Goal: Transaction & Acquisition: Purchase product/service

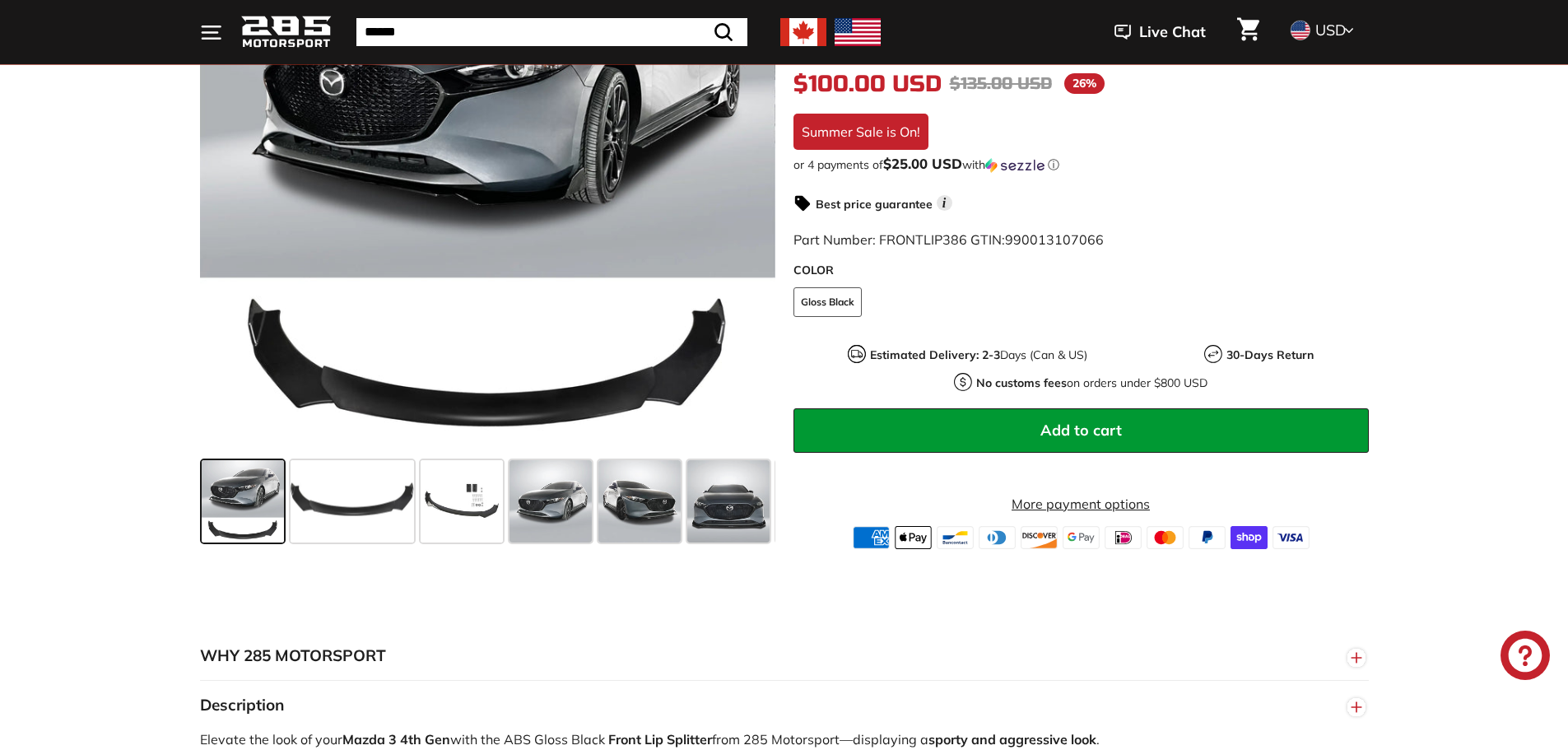
scroll to position [412, 0]
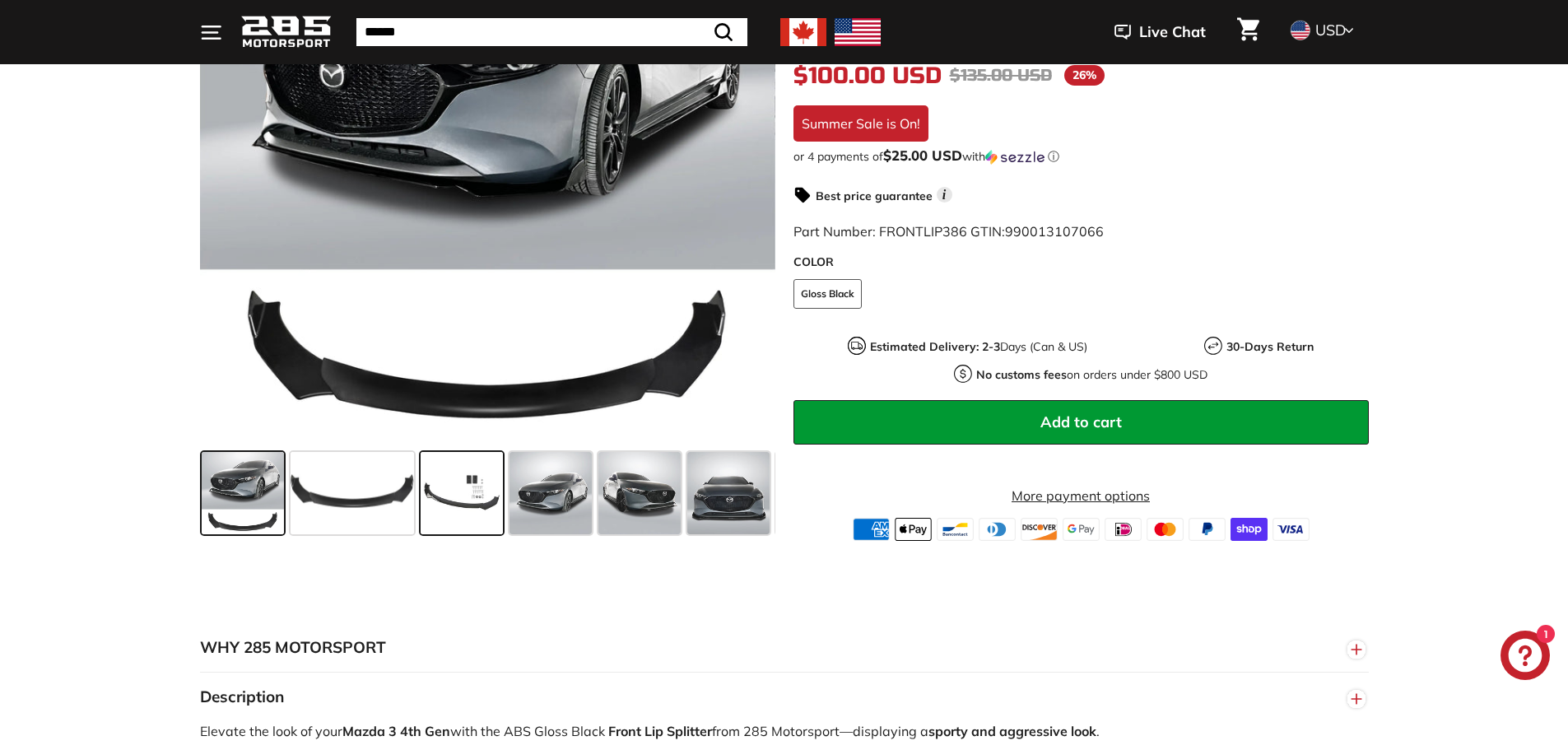
click at [450, 495] on span at bounding box center [462, 493] width 82 height 83
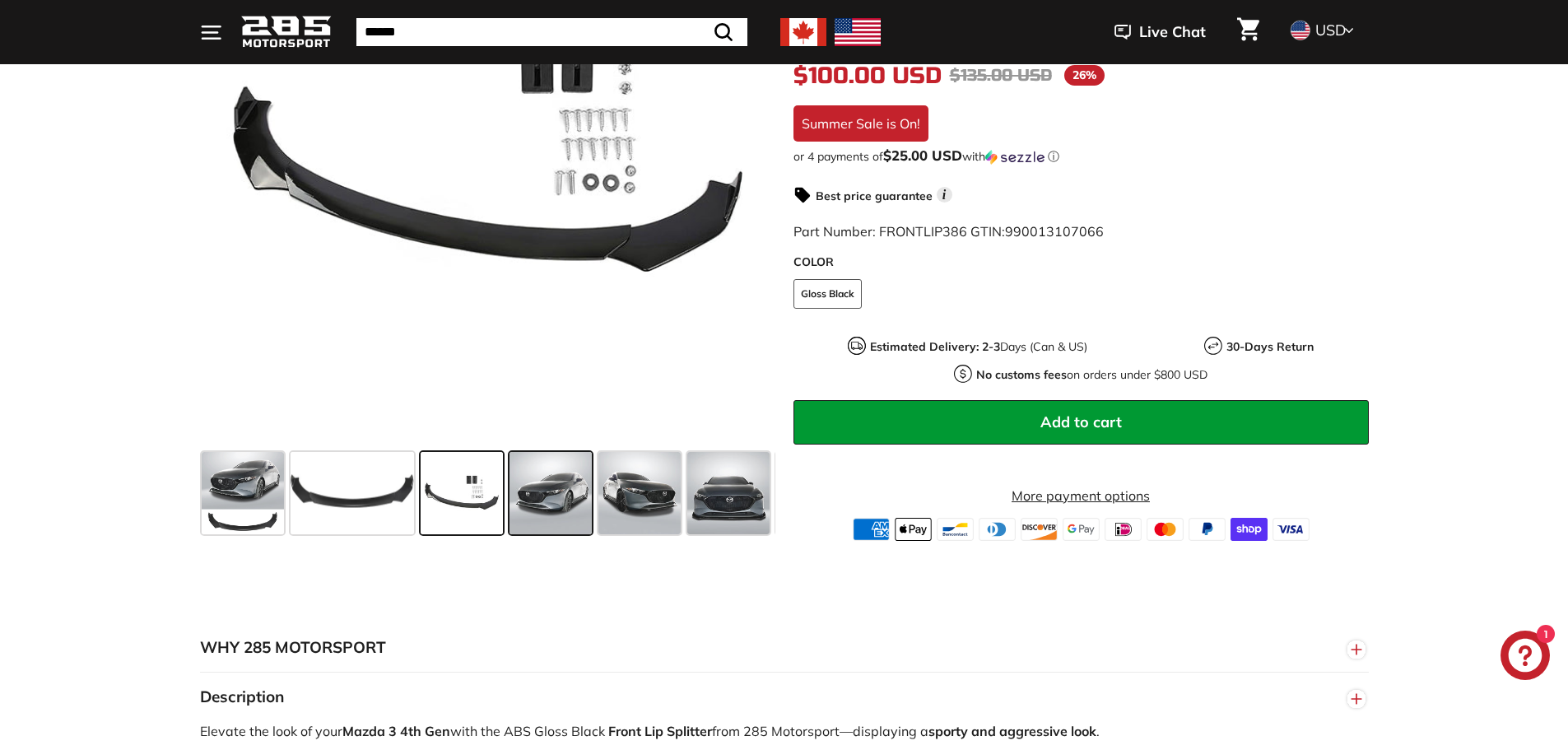
click at [567, 503] on span at bounding box center [551, 493] width 82 height 83
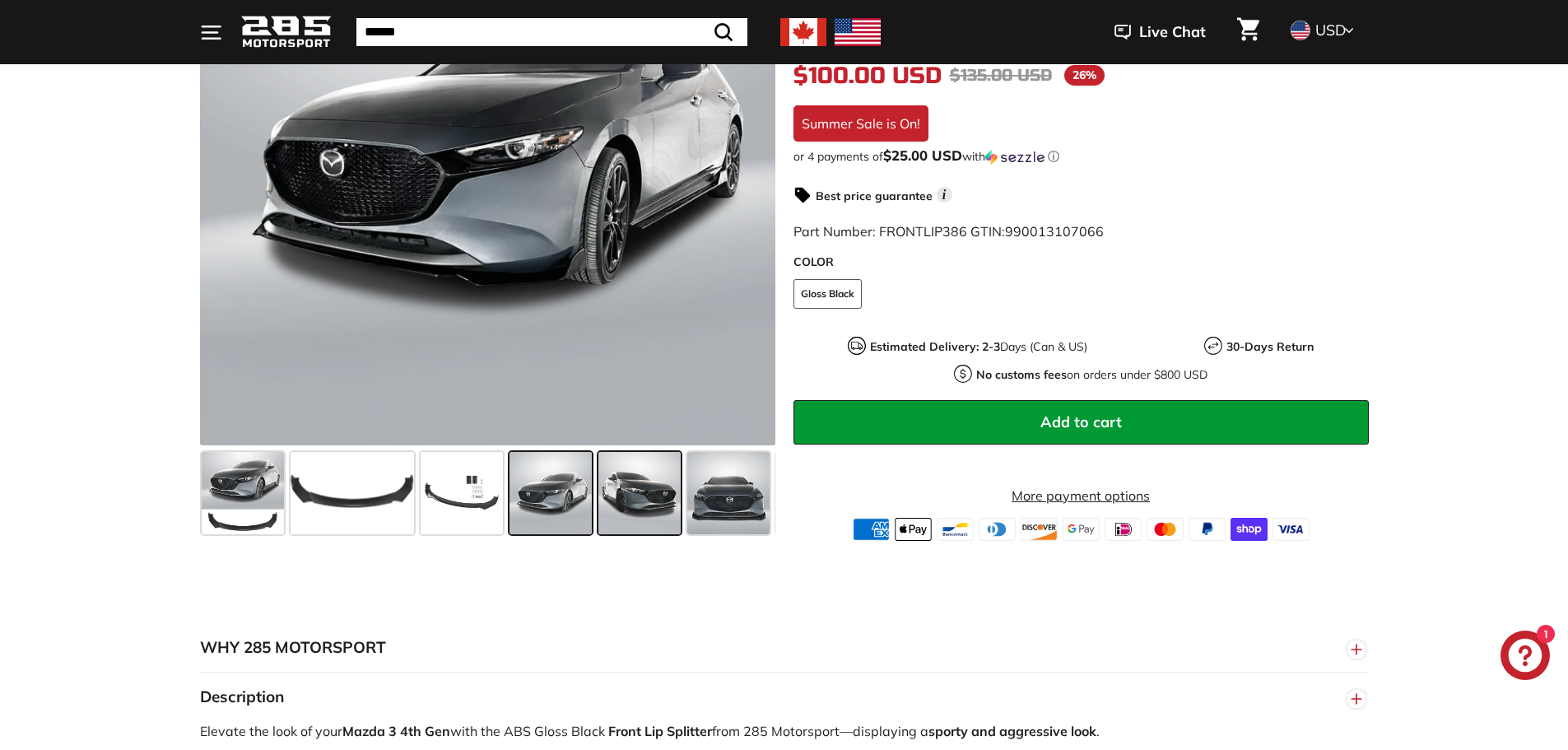
click at [630, 502] on span at bounding box center [640, 493] width 82 height 83
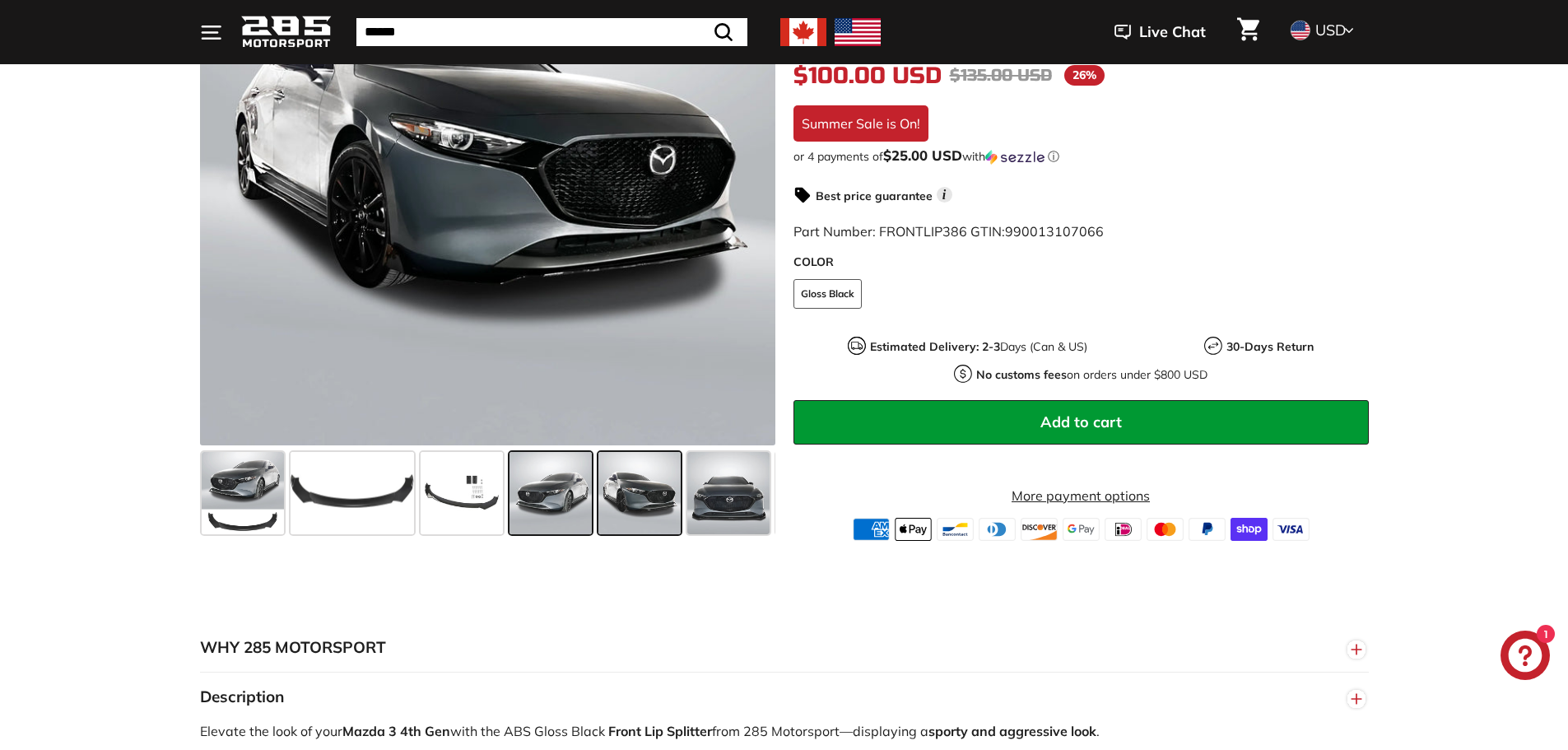
click at [570, 507] on span at bounding box center [551, 493] width 82 height 83
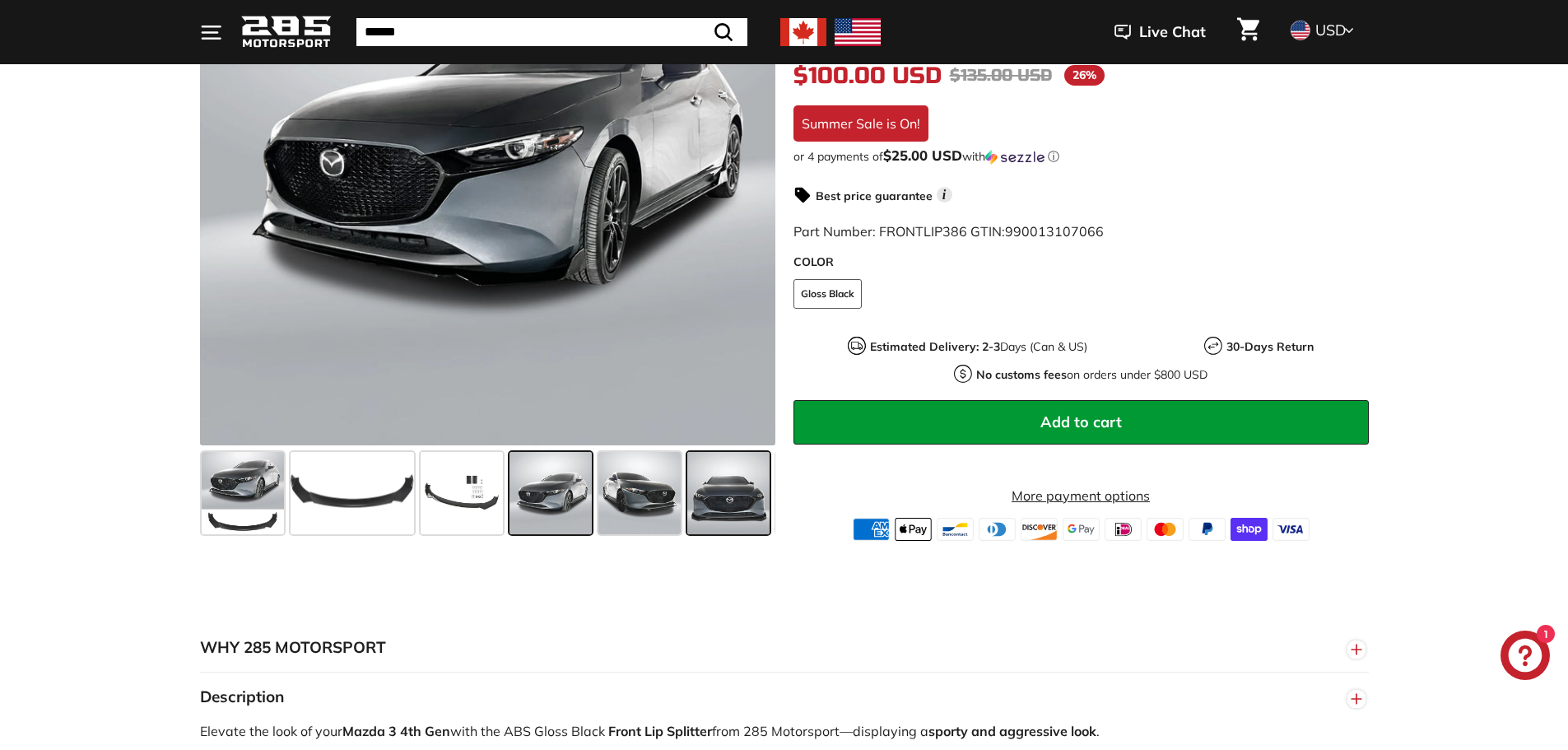
click at [692, 505] on span at bounding box center [728, 493] width 82 height 83
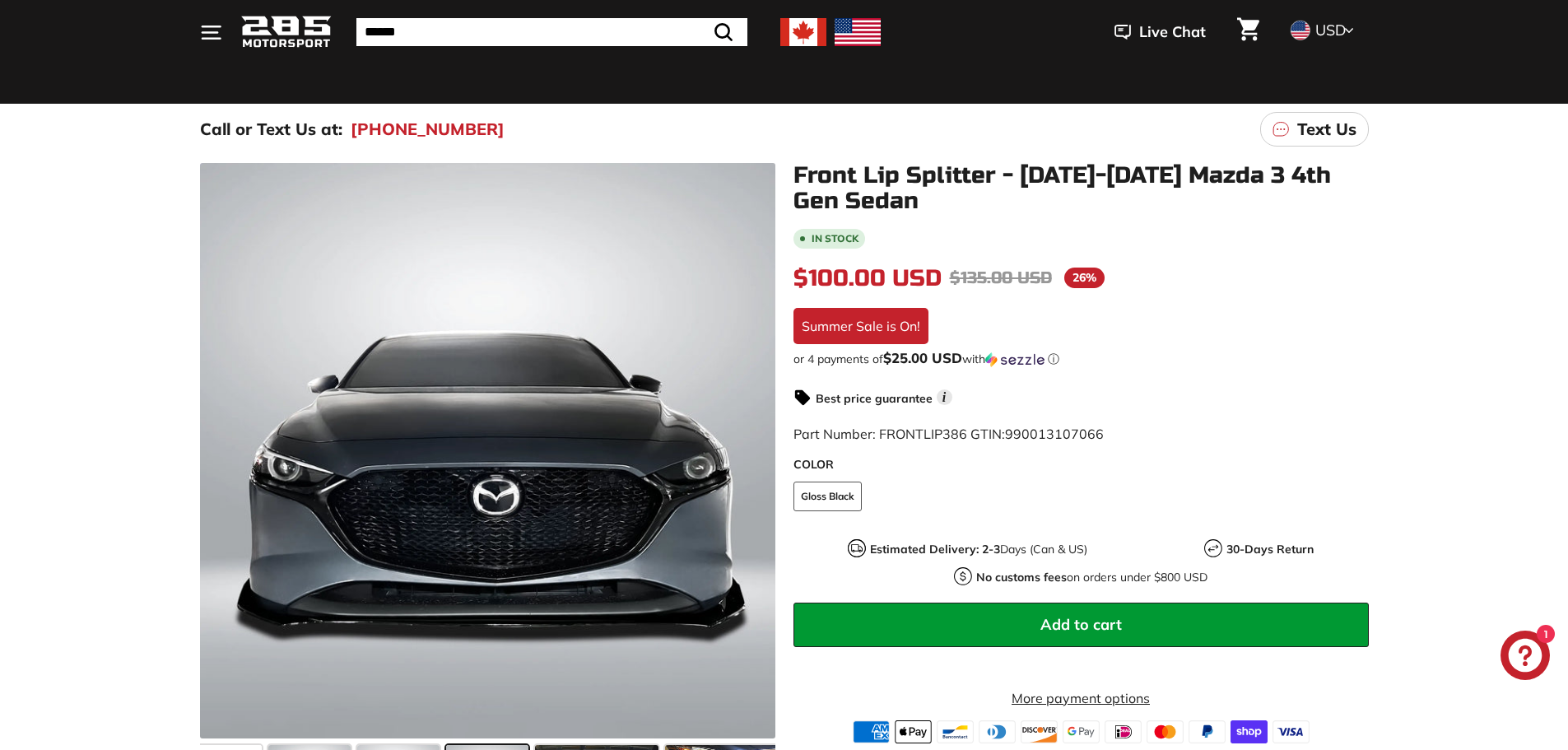
scroll to position [247, 0]
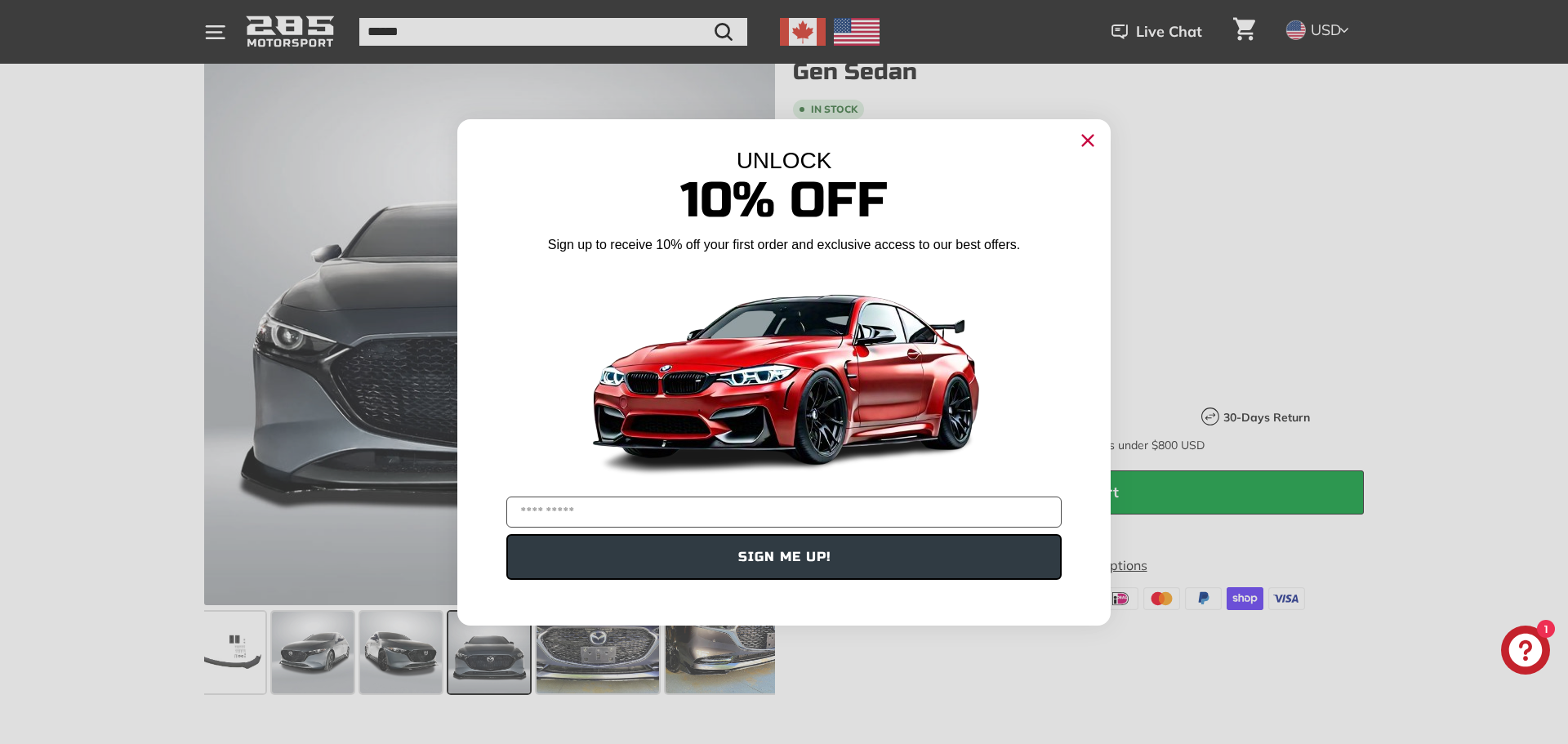
click at [1081, 142] on circle "Close dialog" at bounding box center [1088, 140] width 25 height 25
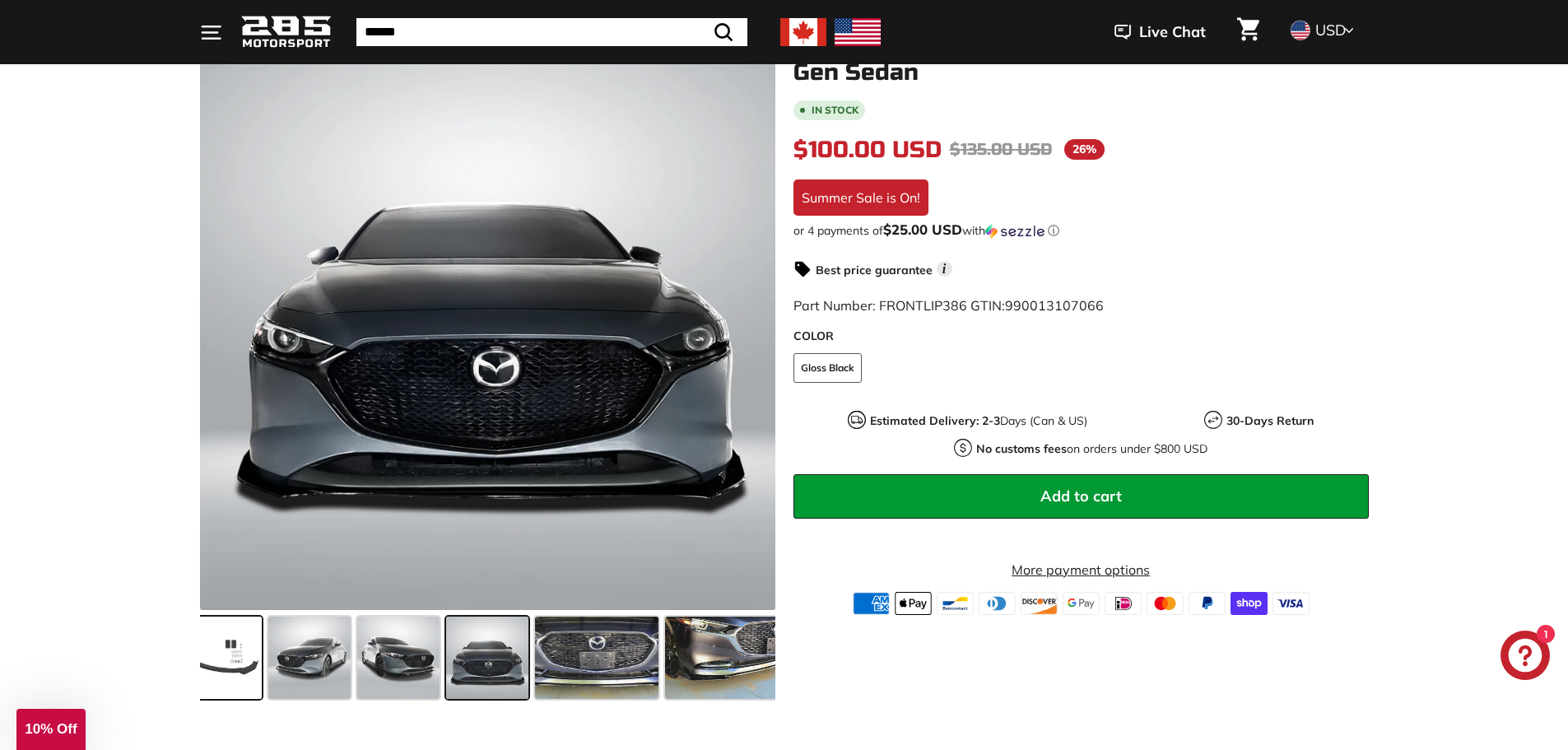
click at [253, 637] on span at bounding box center [221, 658] width 82 height 83
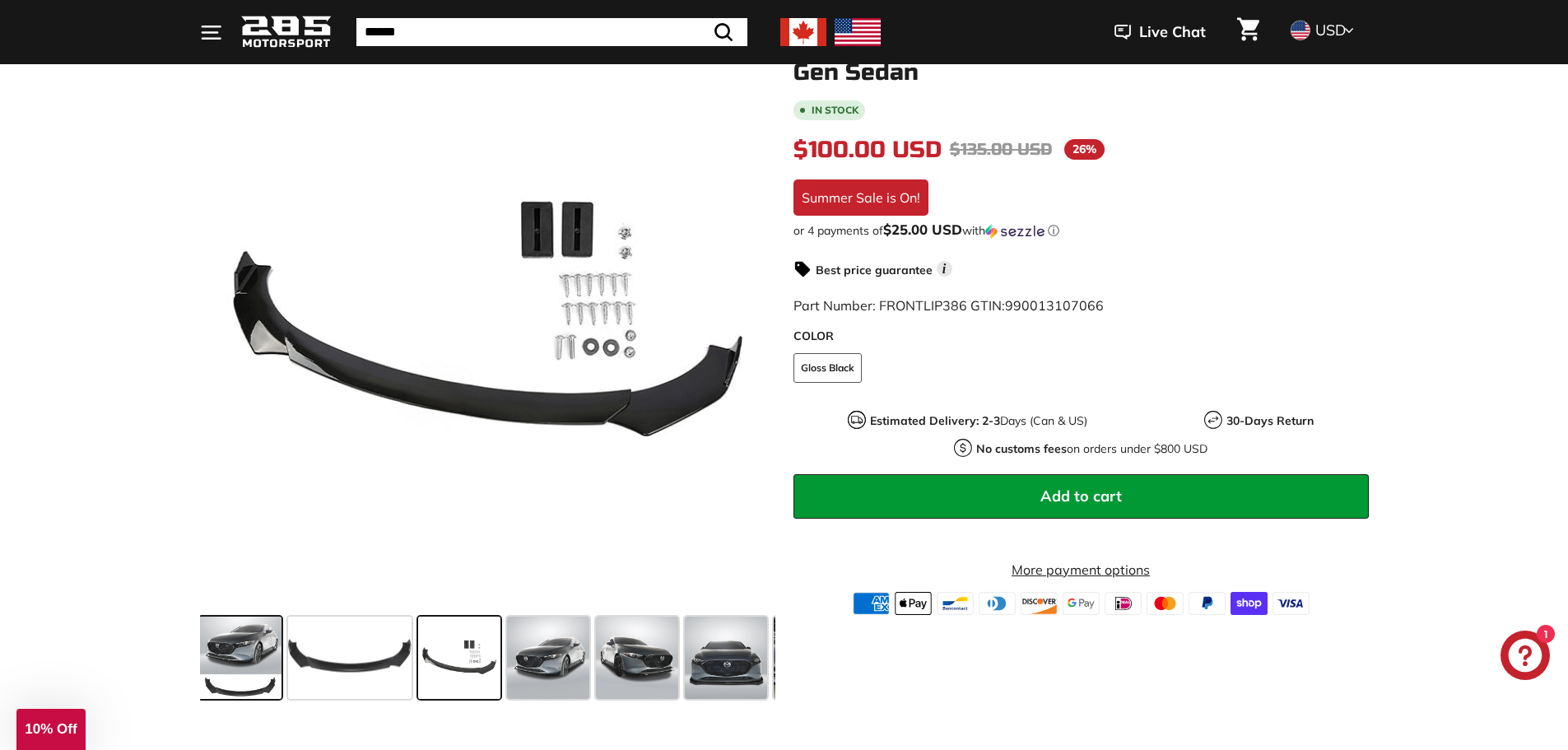
scroll to position [0, 0]
click at [342, 653] on span at bounding box center [352, 658] width 124 height 83
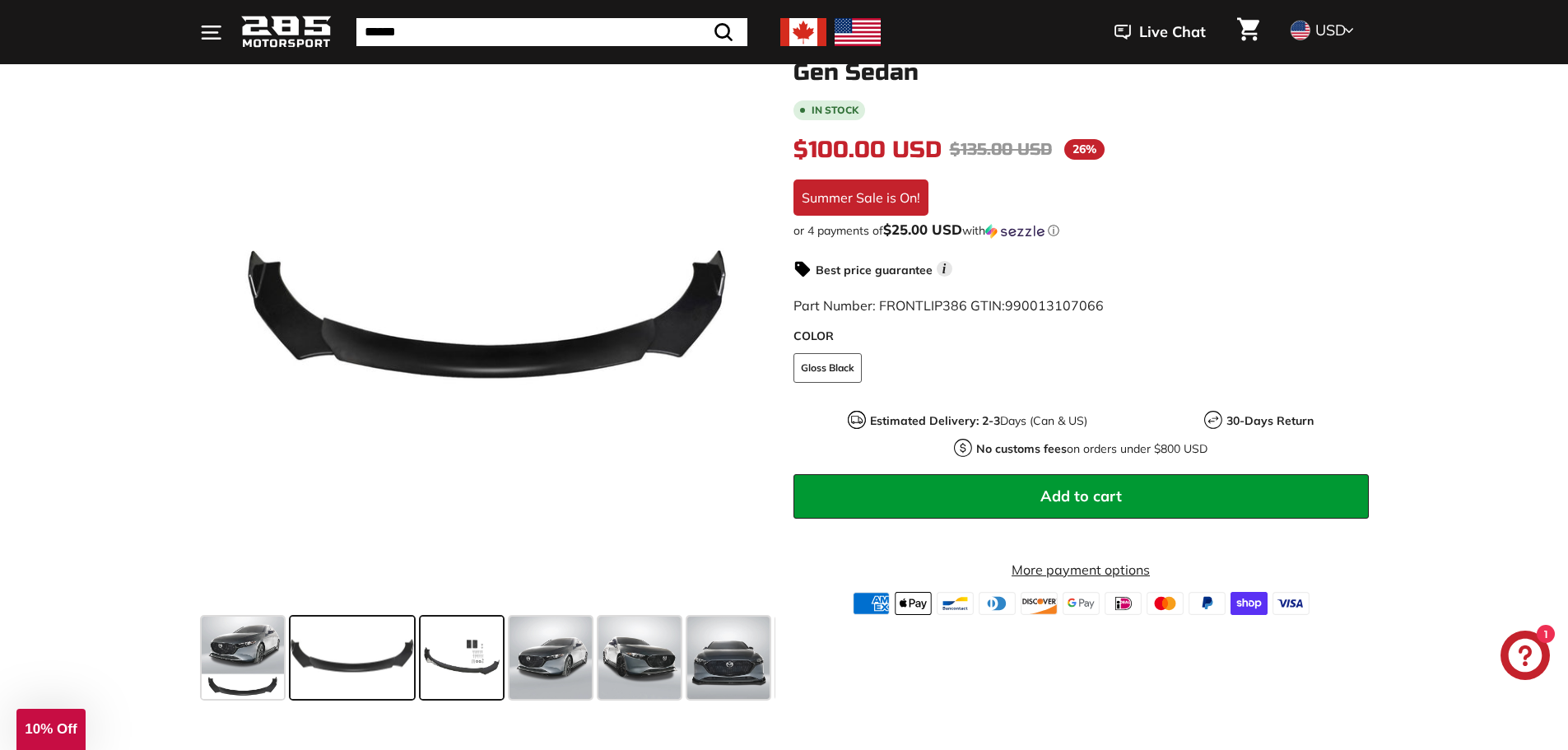
click at [439, 667] on span at bounding box center [462, 658] width 82 height 83
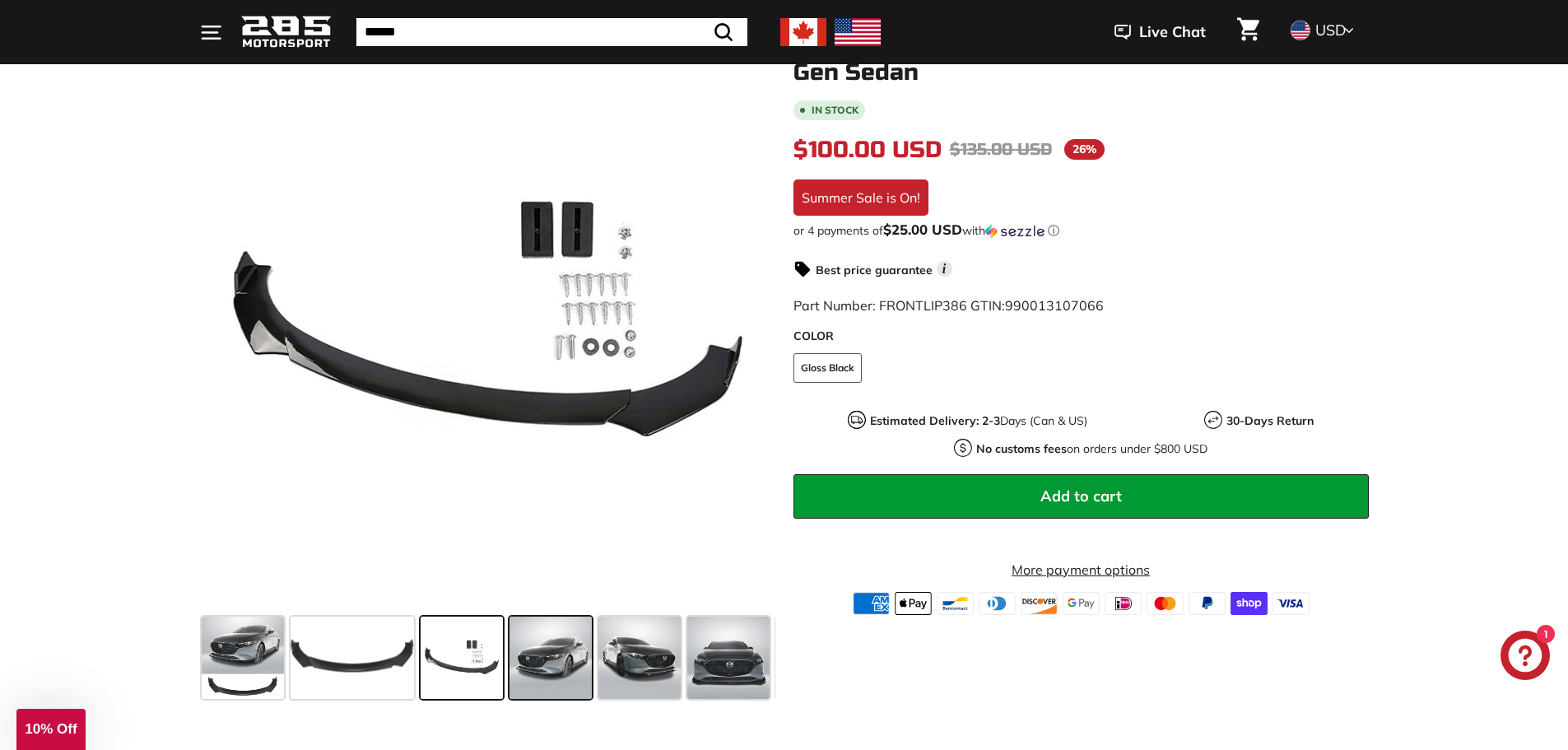
click at [531, 663] on span at bounding box center [551, 658] width 82 height 83
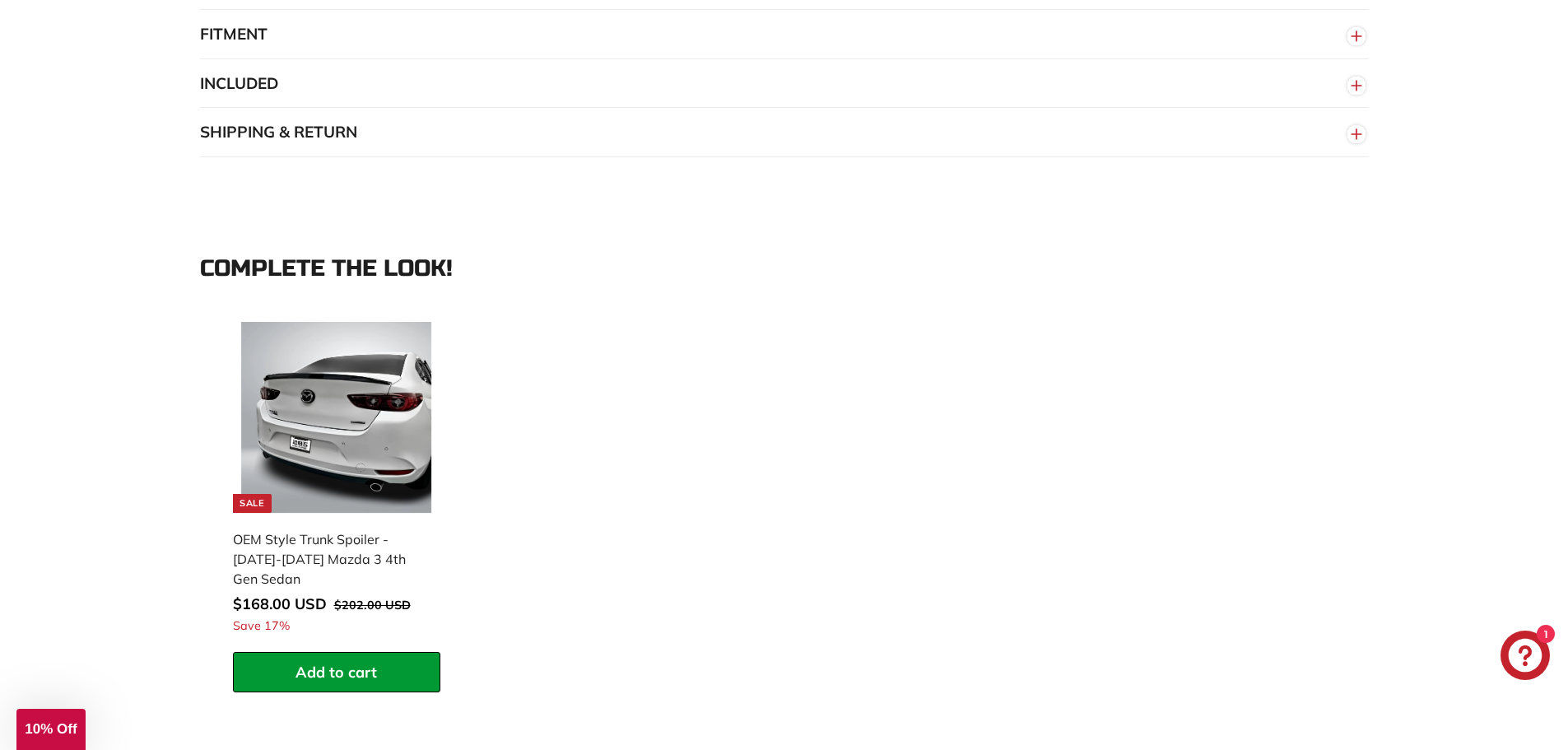
scroll to position [1400, 0]
